Goal: Use online tool/utility

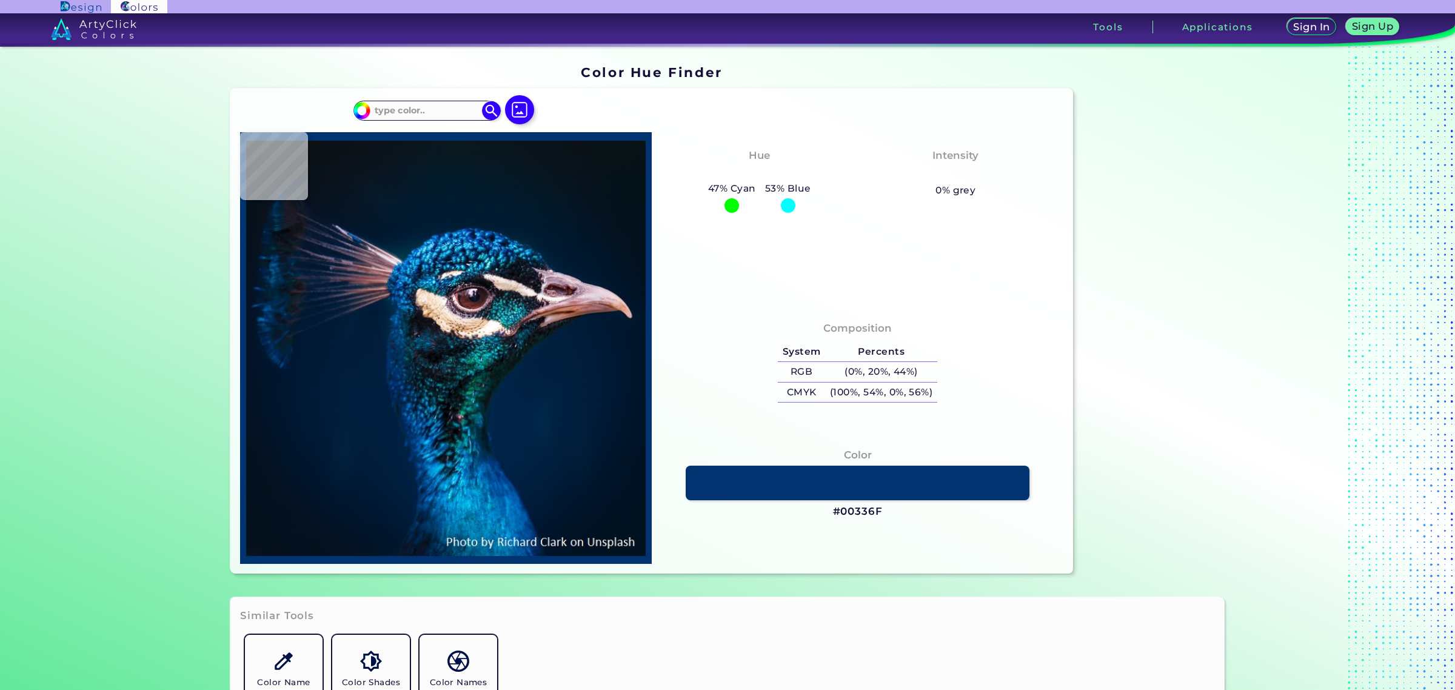
type input "#03111c"
type input "#03111C"
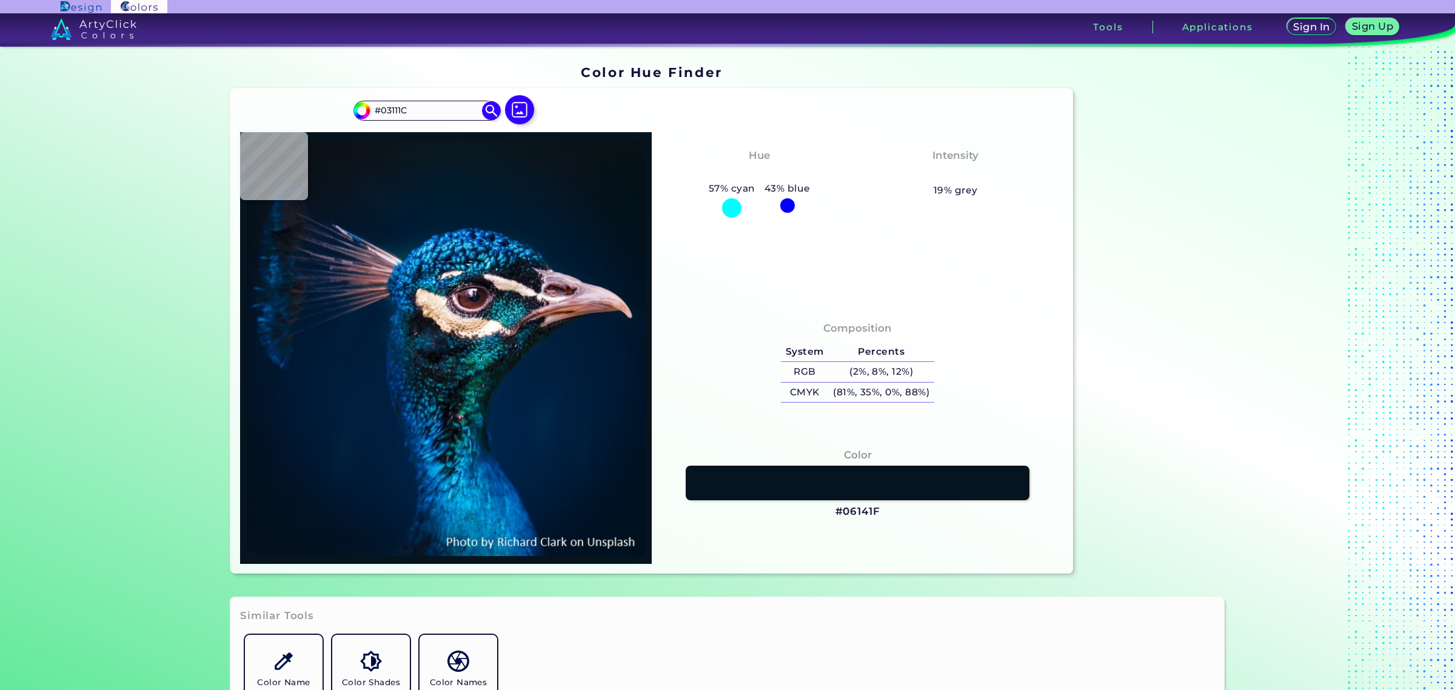
type input "#06141f"
type input "#06141F"
type input "#09131c"
type input "#09131C"
type input "#09131b"
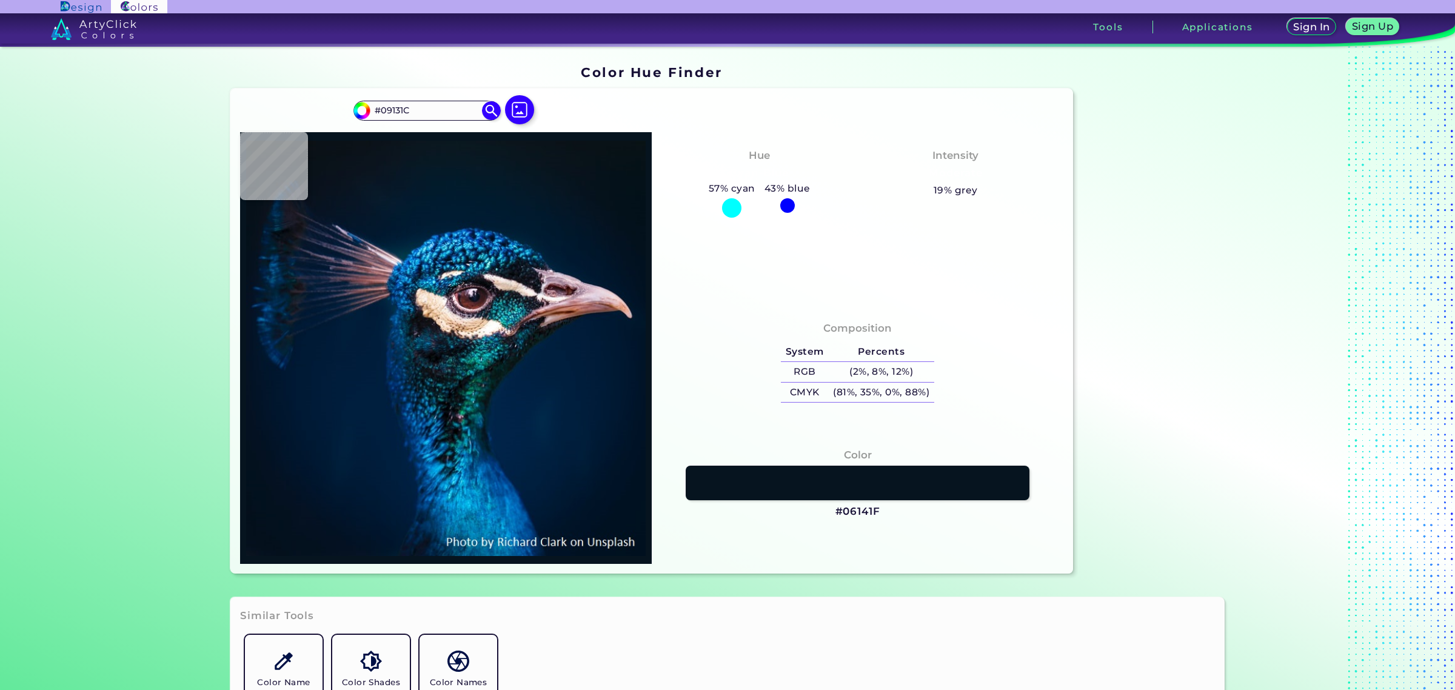
type input "#09131B"
type input "#0a1219"
type input "#0A1219"
type input "#000000"
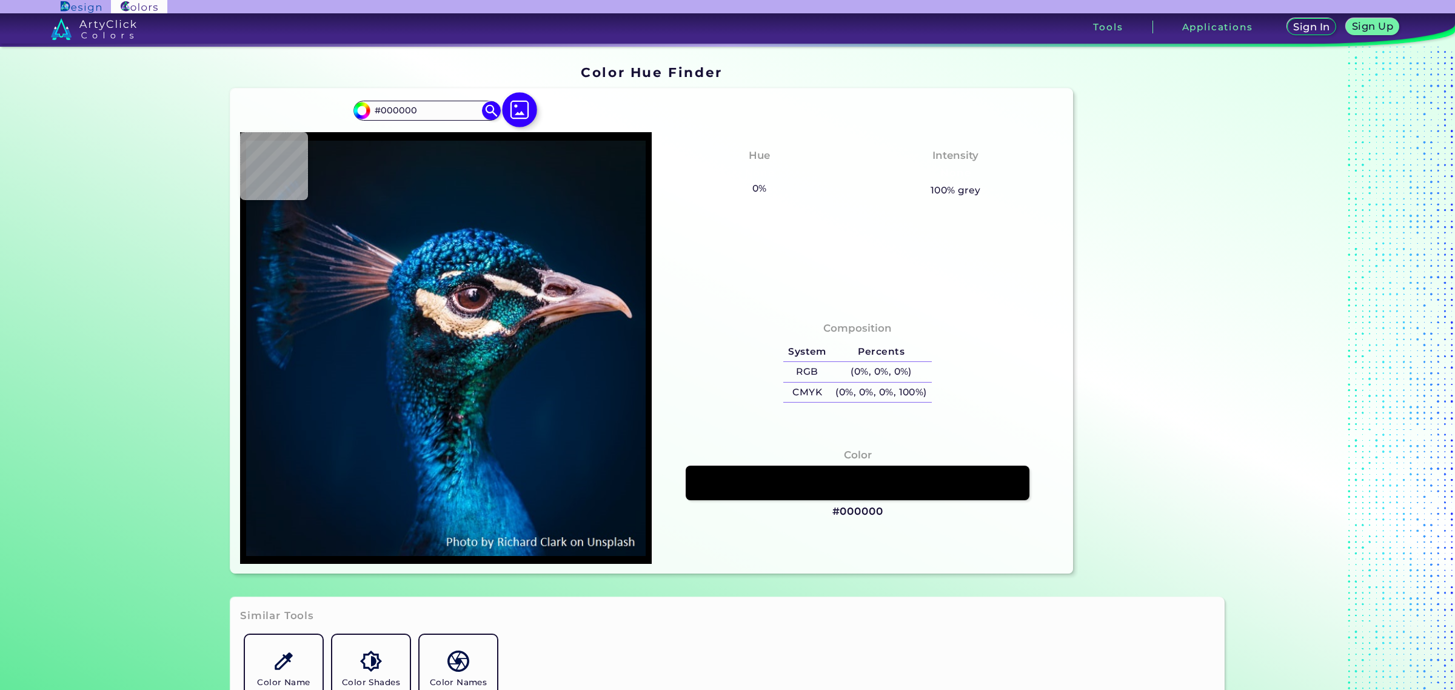
click at [520, 105] on img at bounding box center [519, 109] width 35 height 35
click at [0, 0] on input "file" at bounding box center [0, 0] width 0 height 0
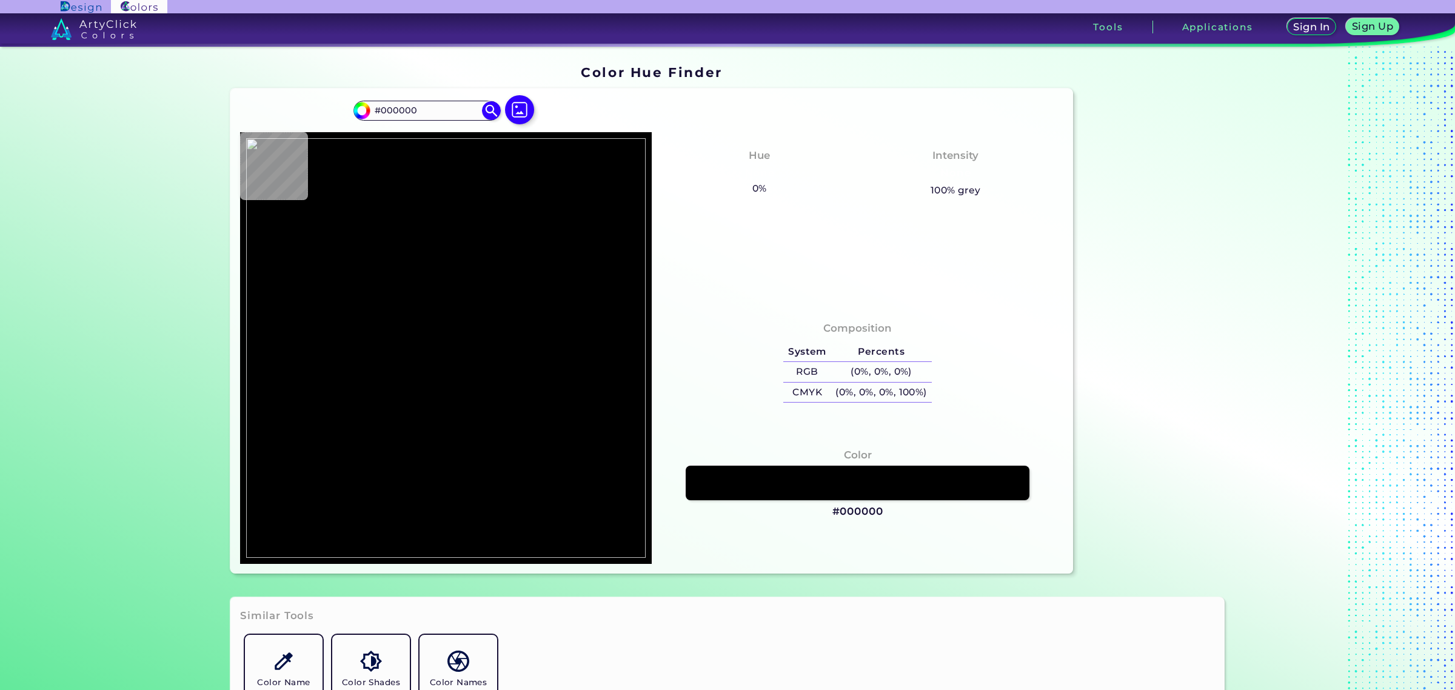
type input "#f6eacb"
type input "#F6EACB"
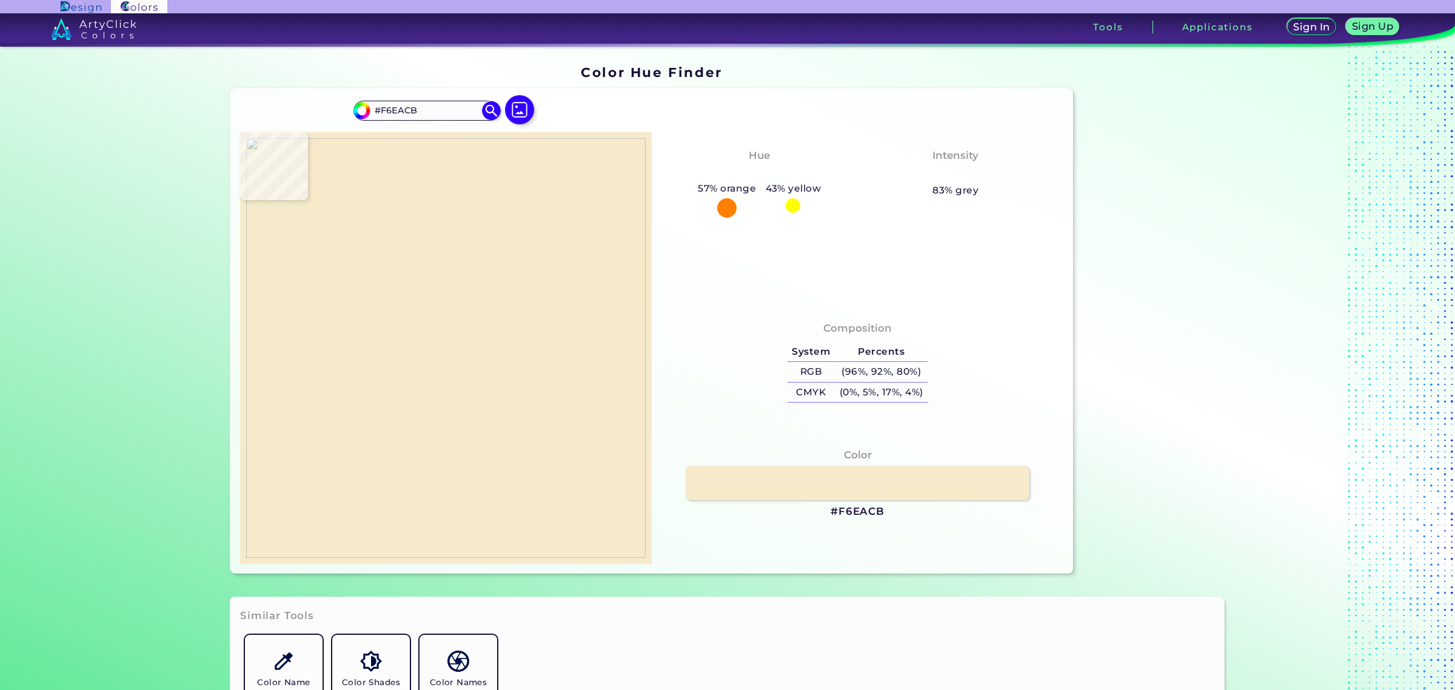
type input "#dcbf95"
type input "#DCBF95"
type input "#3c52a0"
type input "#3C52A0"
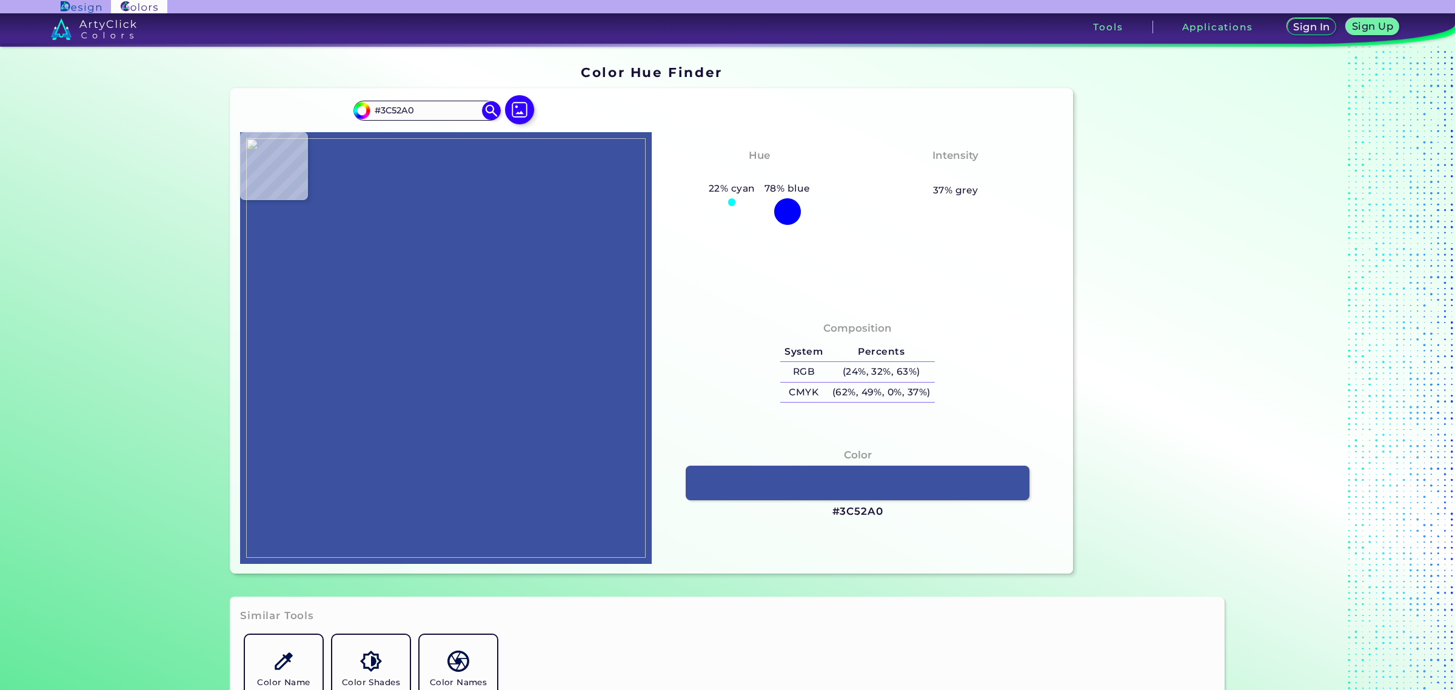
click at [373, 389] on img at bounding box center [446, 348] width 400 height 420
drag, startPoint x: 886, startPoint y: 511, endPoint x: 823, endPoint y: 513, distance: 62.5
click at [823, 513] on div "Color #3C52A0" at bounding box center [857, 483] width 392 height 84
copy h3 "#3C52A0"
